Goal: Transaction & Acquisition: Download file/media

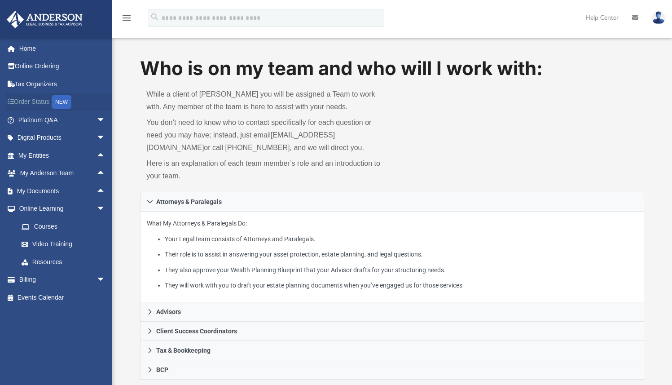
click at [30, 102] on link "Order Status NEW" at bounding box center [62, 102] width 113 height 18
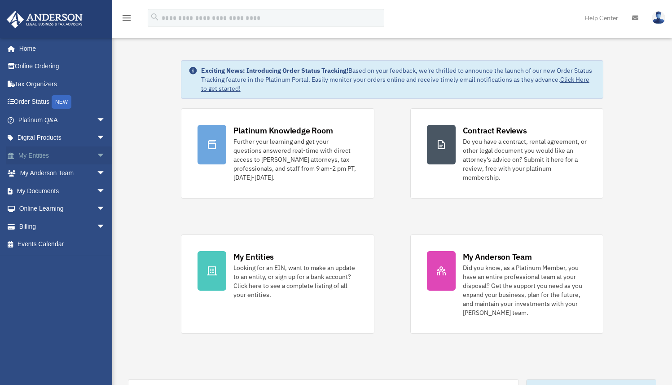
click at [97, 155] on span "arrow_drop_down" at bounding box center [106, 155] width 18 height 18
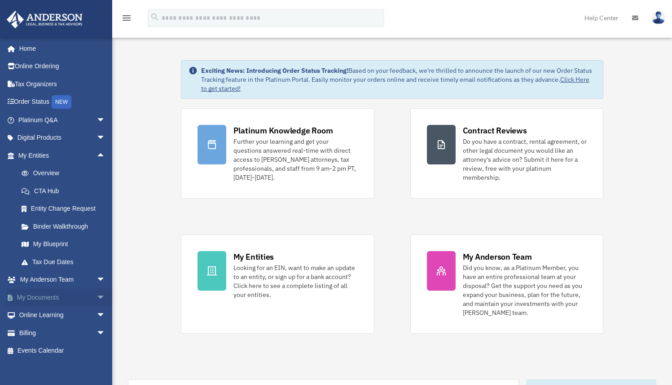
click at [97, 300] on span "arrow_drop_down" at bounding box center [106, 297] width 18 height 18
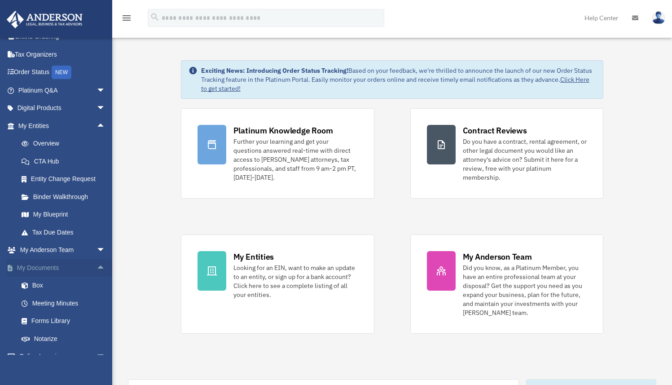
scroll to position [47, 0]
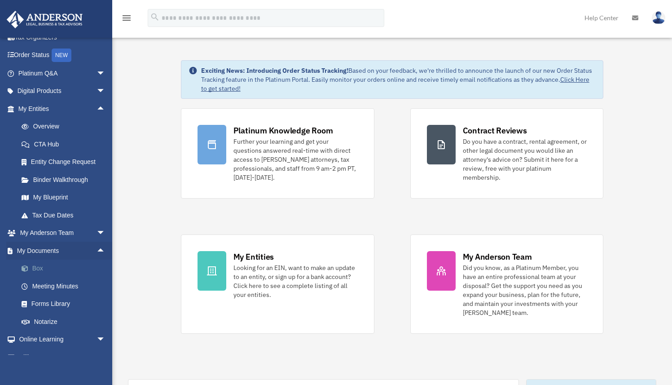
click at [50, 274] on link "Box" at bounding box center [66, 268] width 106 height 18
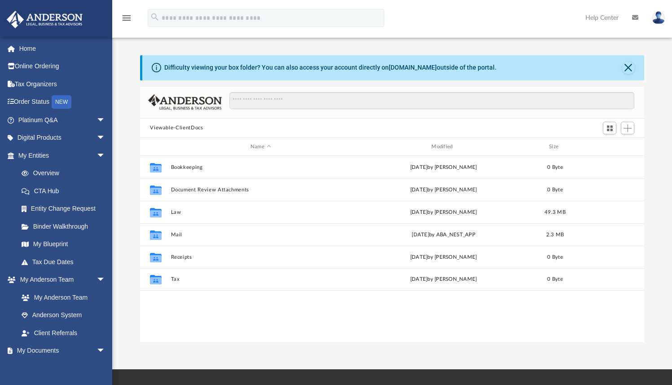
scroll to position [197, 497]
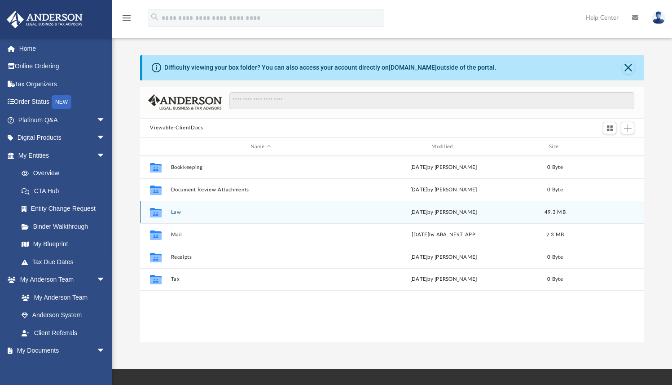
click at [255, 211] on button "Law" at bounding box center [260, 212] width 179 height 6
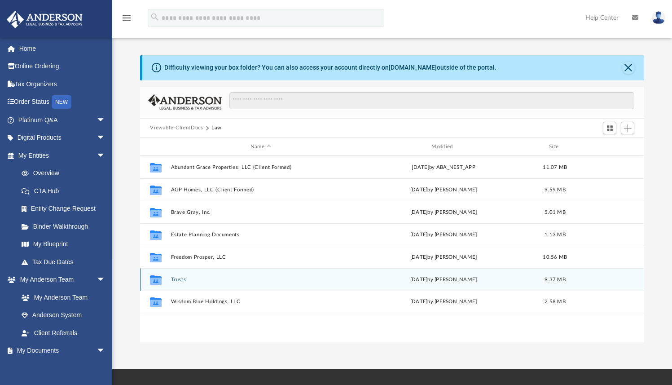
click at [231, 281] on button "Trusts" at bounding box center [260, 280] width 179 height 6
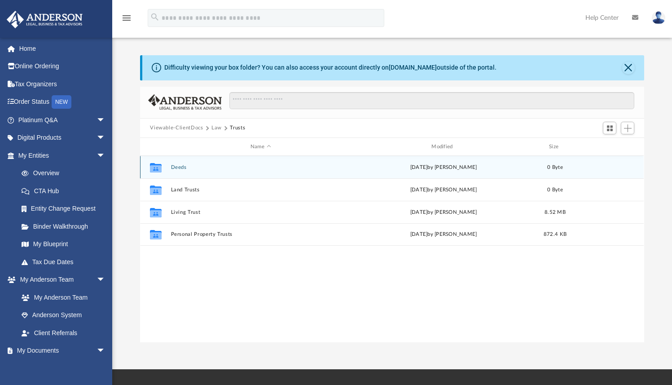
click at [245, 163] on div "Collaborated Folder Deeds [DATE] by [PERSON_NAME] 0 Byte" at bounding box center [392, 167] width 504 height 22
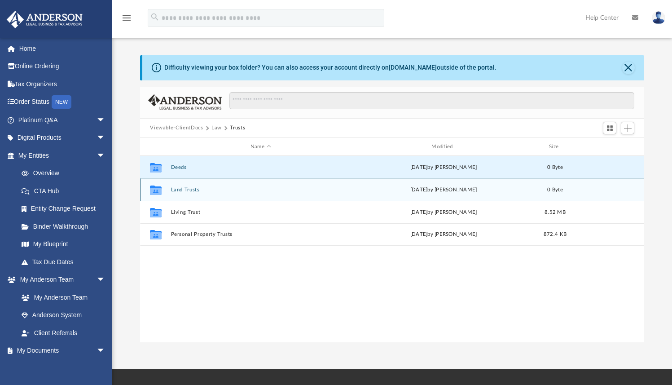
click at [225, 186] on div "Collaborated Folder Land Trusts [DATE] by [PERSON_NAME] 0 Byte" at bounding box center [392, 189] width 504 height 22
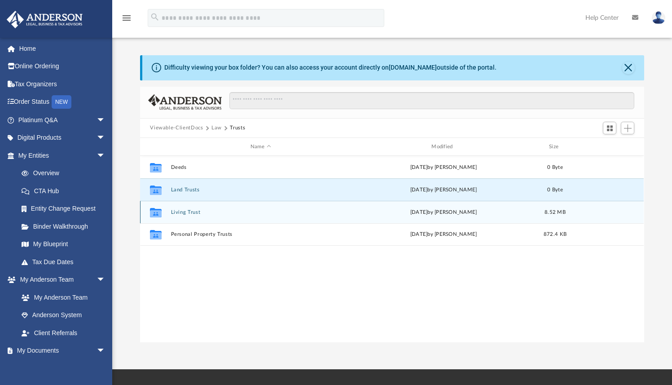
click at [212, 217] on div "Collaborated Folder Living Trust [DATE] by [PERSON_NAME] 8.52 MB" at bounding box center [392, 212] width 504 height 22
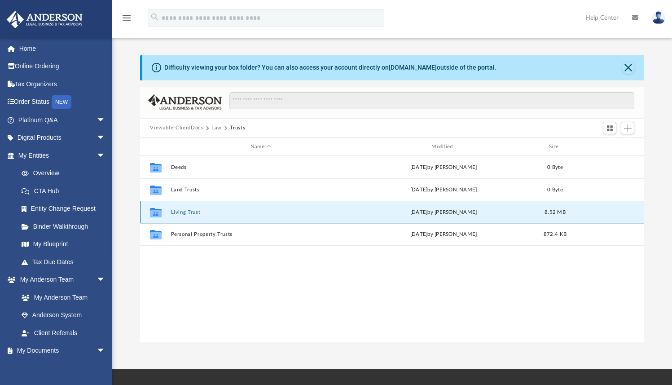
click at [186, 212] on button "Living Trust" at bounding box center [260, 212] width 179 height 6
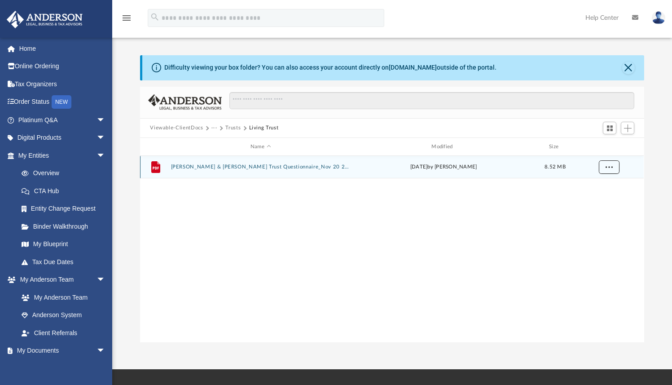
click at [606, 166] on span "More options" at bounding box center [609, 166] width 7 height 5
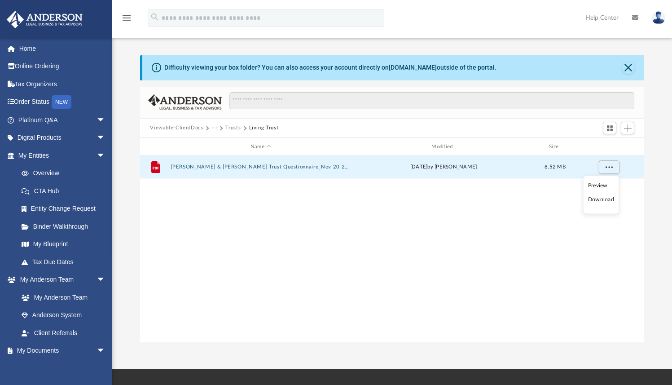
click at [607, 200] on li "Download" at bounding box center [601, 199] width 26 height 9
click at [607, 167] on span "More options" at bounding box center [609, 166] width 7 height 5
click at [230, 129] on button "Trusts" at bounding box center [232, 128] width 15 height 8
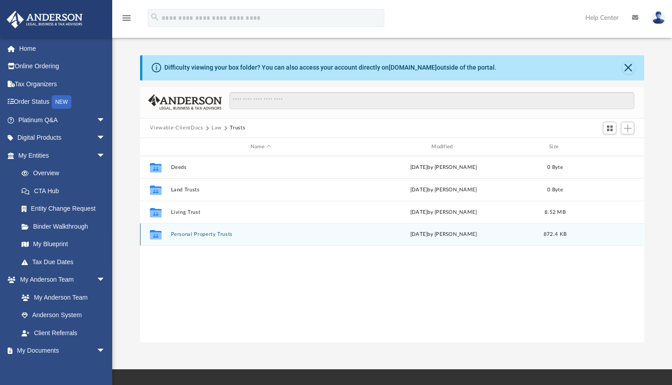
click at [202, 235] on button "Personal Property Trusts" at bounding box center [260, 235] width 179 height 6
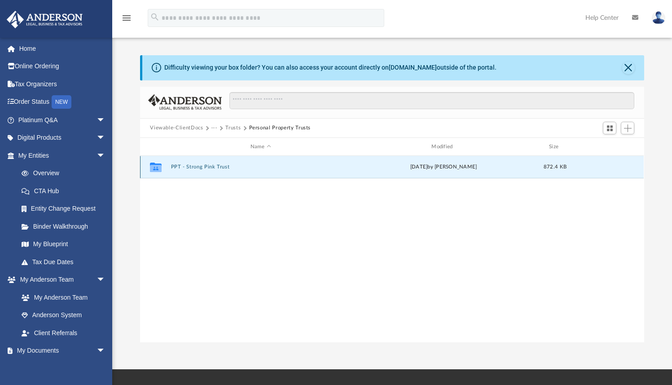
click at [213, 167] on button "PPT - Strong Pink Trust" at bounding box center [260, 167] width 179 height 6
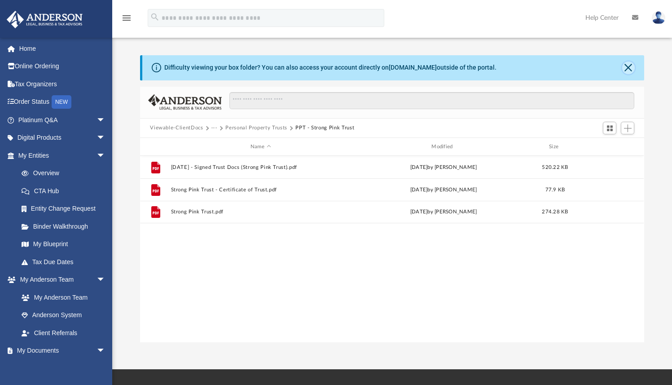
click at [628, 69] on button "Close" at bounding box center [628, 68] width 13 height 13
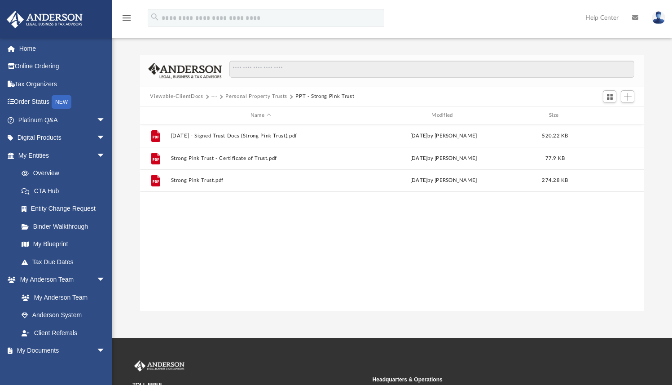
click at [276, 98] on button "Personal Property Trusts" at bounding box center [256, 96] width 62 height 8
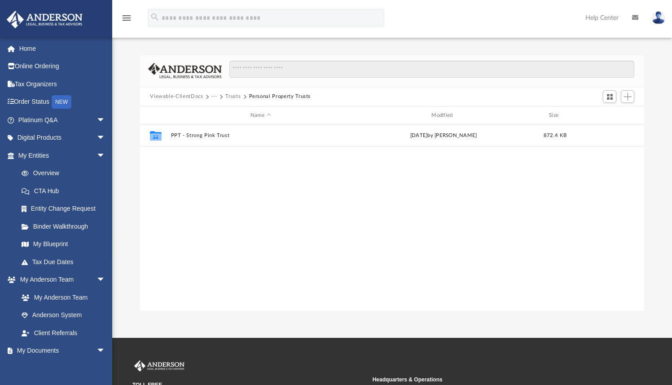
click at [234, 97] on button "Trusts" at bounding box center [232, 96] width 15 height 8
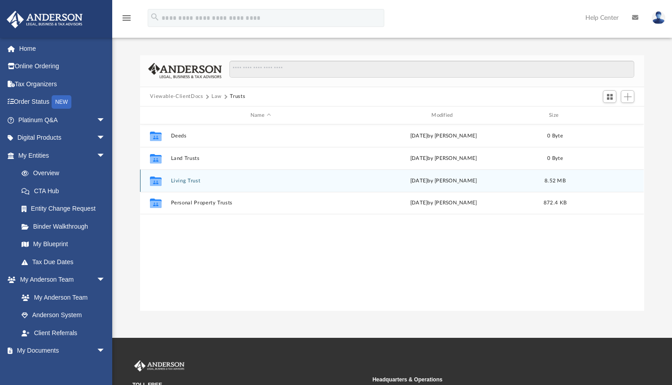
click at [213, 184] on div "Collaborated Folder Living Trust [DATE] by [PERSON_NAME] 8.52 MB" at bounding box center [392, 180] width 504 height 22
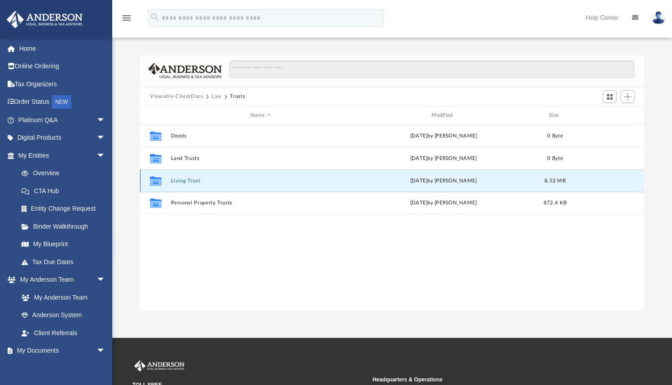
click at [189, 183] on div "Collaborated Folder Living Trust [DATE] by [PERSON_NAME] 8.52 MB" at bounding box center [392, 180] width 504 height 22
click at [191, 180] on button "Living Trust" at bounding box center [260, 181] width 179 height 6
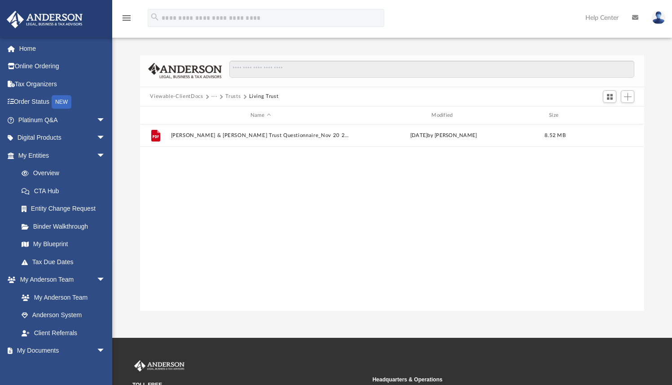
click at [236, 97] on button "Trusts" at bounding box center [232, 96] width 15 height 8
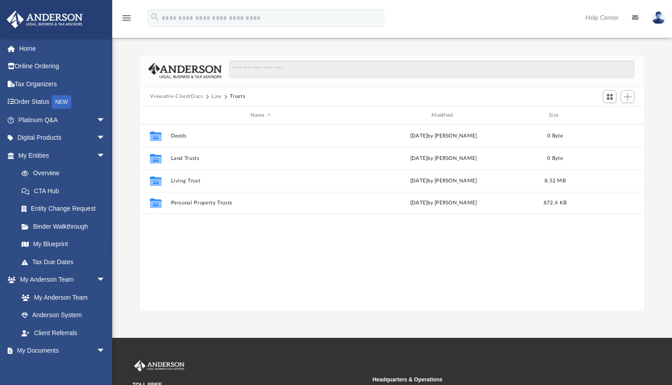
click at [190, 98] on button "Viewable-ClientDocs" at bounding box center [176, 96] width 53 height 8
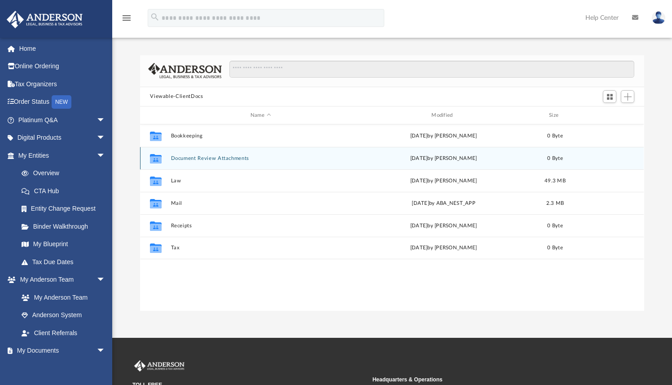
click at [231, 158] on button "Document Review Attachments" at bounding box center [260, 158] width 179 height 6
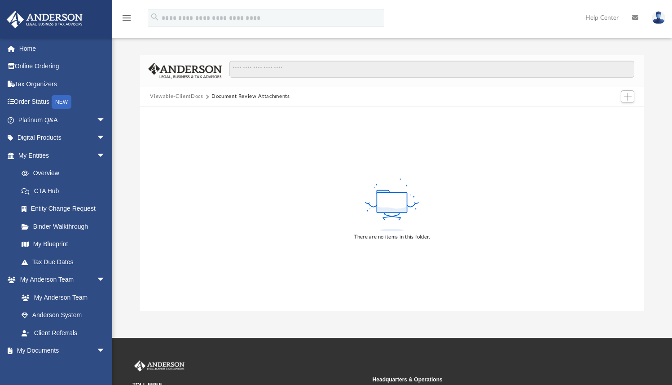
click at [183, 95] on button "Viewable-ClientDocs" at bounding box center [176, 96] width 53 height 8
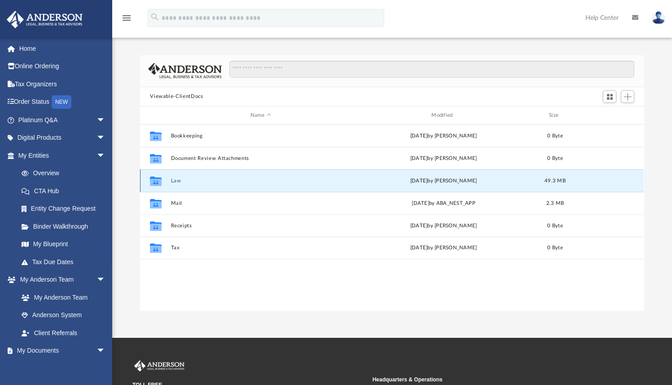
click at [212, 178] on button "Law" at bounding box center [260, 181] width 179 height 6
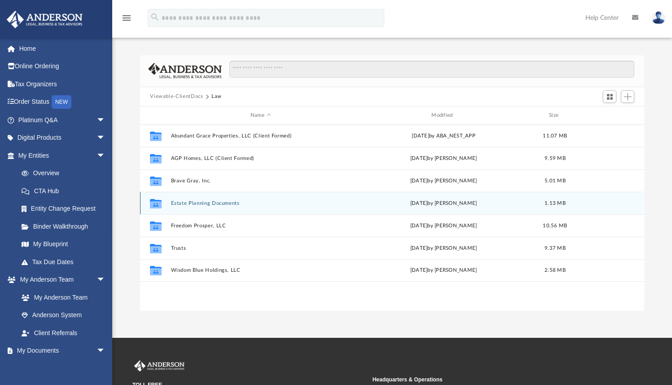
click at [198, 206] on div "Collaborated Folder Estate Planning Documents [DATE] by [PERSON_NAME] 1.13 MB" at bounding box center [392, 203] width 504 height 22
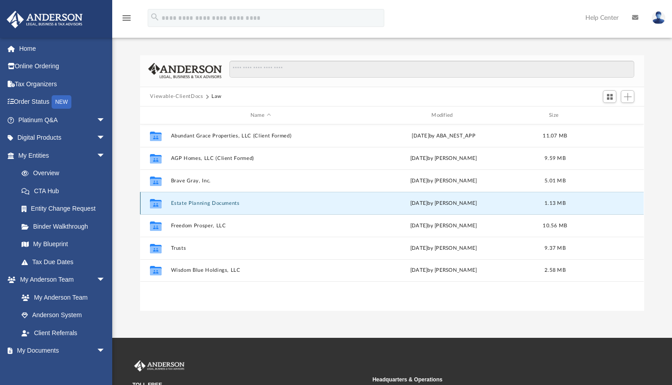
click at [202, 202] on button "Estate Planning Documents" at bounding box center [260, 203] width 179 height 6
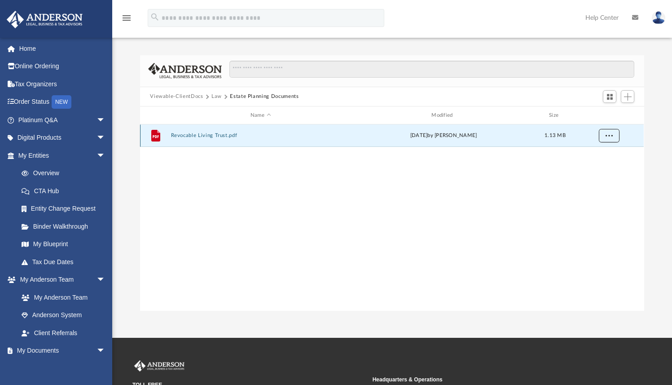
click at [609, 136] on span "More options" at bounding box center [609, 135] width 7 height 5
click at [598, 167] on li "Download" at bounding box center [601, 167] width 26 height 9
